Goal: Navigation & Orientation: Find specific page/section

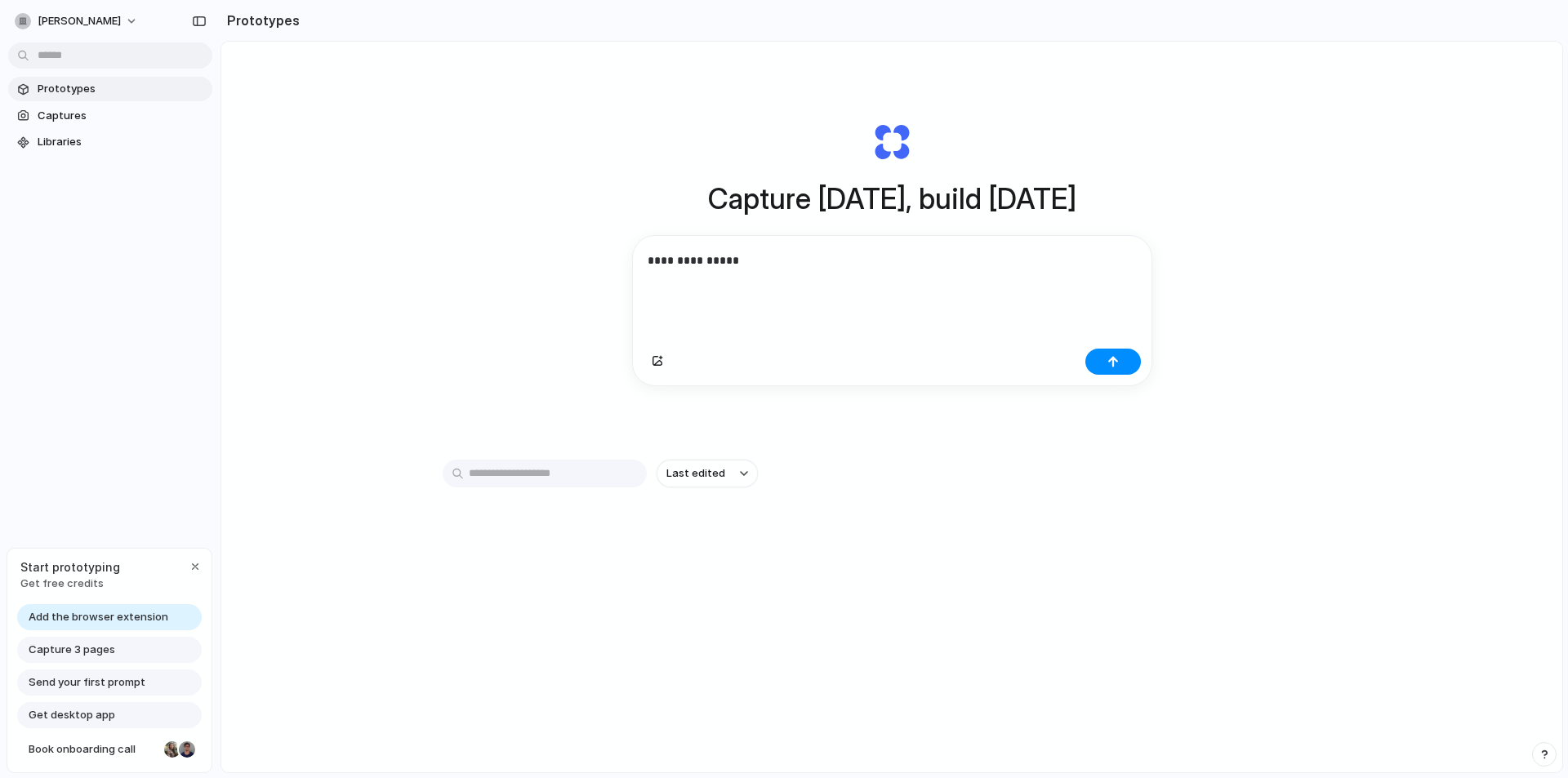
click at [1113, 385] on div at bounding box center [892, 363] width 518 height 43
click at [1109, 383] on div at bounding box center [892, 363] width 518 height 43
click at [1109, 358] on button "button" at bounding box center [1112, 362] width 56 height 27
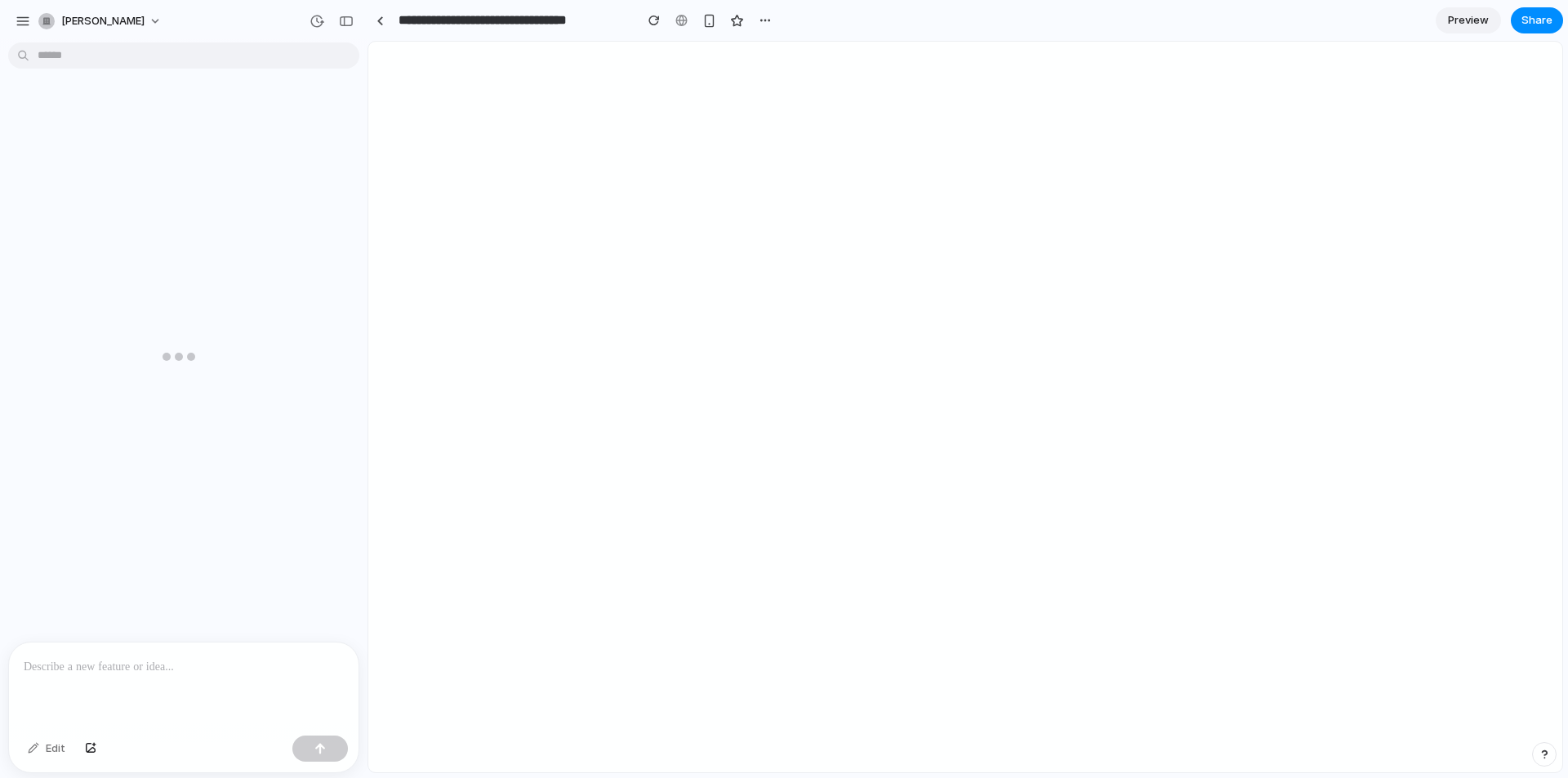
click at [768, 266] on div at bounding box center [965, 406] width 1194 height 730
drag, startPoint x: 46, startPoint y: 179, endPoint x: 225, endPoint y: 179, distance: 179.0
click at [225, 179] on div "Balancing ambition with reality ..." at bounding box center [188, 178] width 338 height 17
click at [205, 196] on div "hablas español? Balancing ambition with reality ..." at bounding box center [178, 346] width 358 height 593
click at [223, 673] on div at bounding box center [184, 686] width 350 height 87
